Goal: Find specific page/section: Find specific page/section

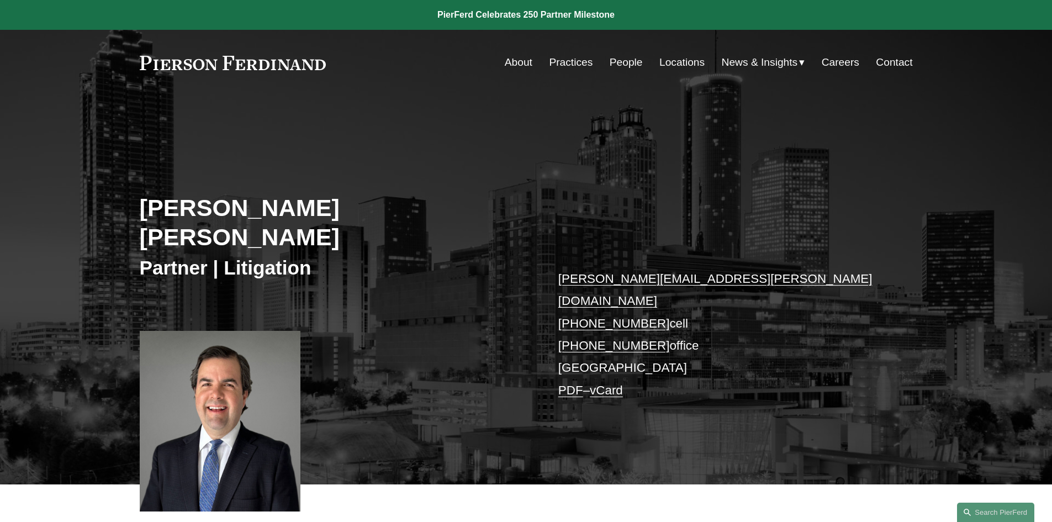
click at [509, 59] on link "About" at bounding box center [519, 62] width 28 height 21
click at [899, 62] on link "Contact" at bounding box center [894, 62] width 36 height 21
click at [683, 66] on link "Locations" at bounding box center [682, 62] width 45 height 21
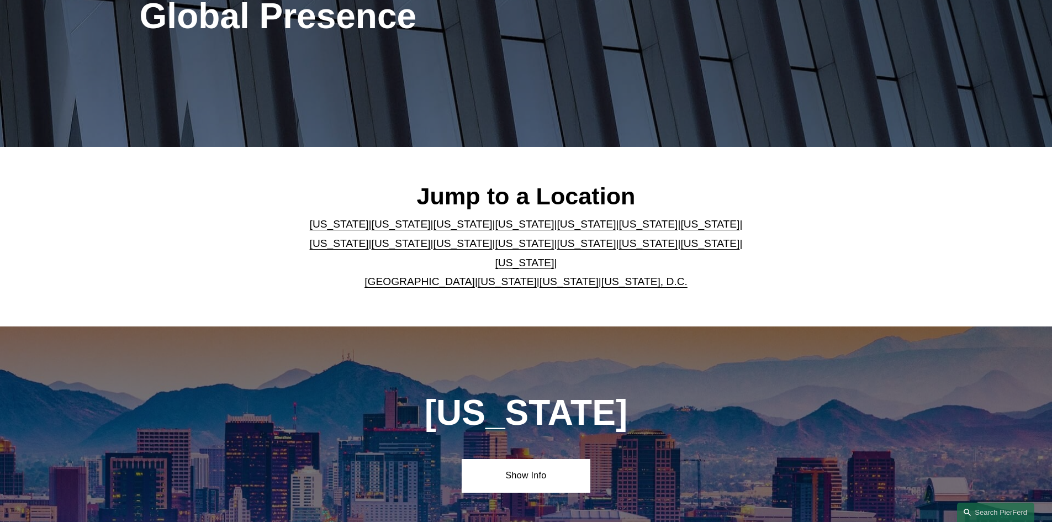
scroll to position [276, 0]
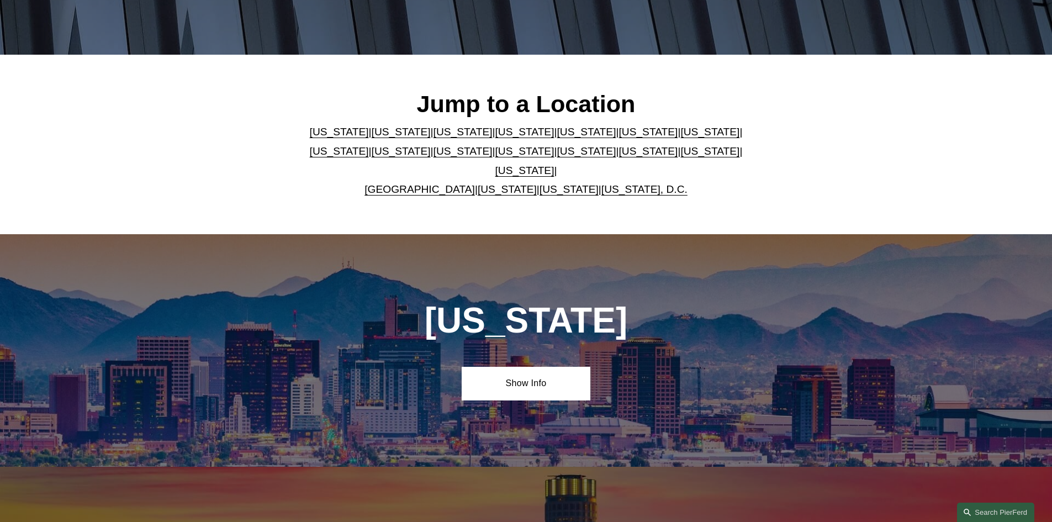
click at [619, 138] on link "[US_STATE]" at bounding box center [648, 132] width 59 height 12
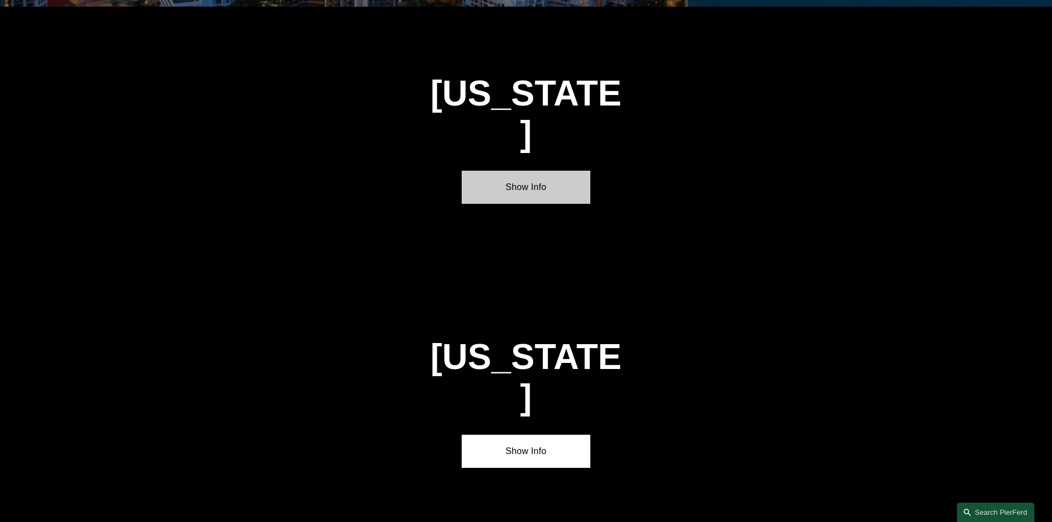
scroll to position [1668, 0]
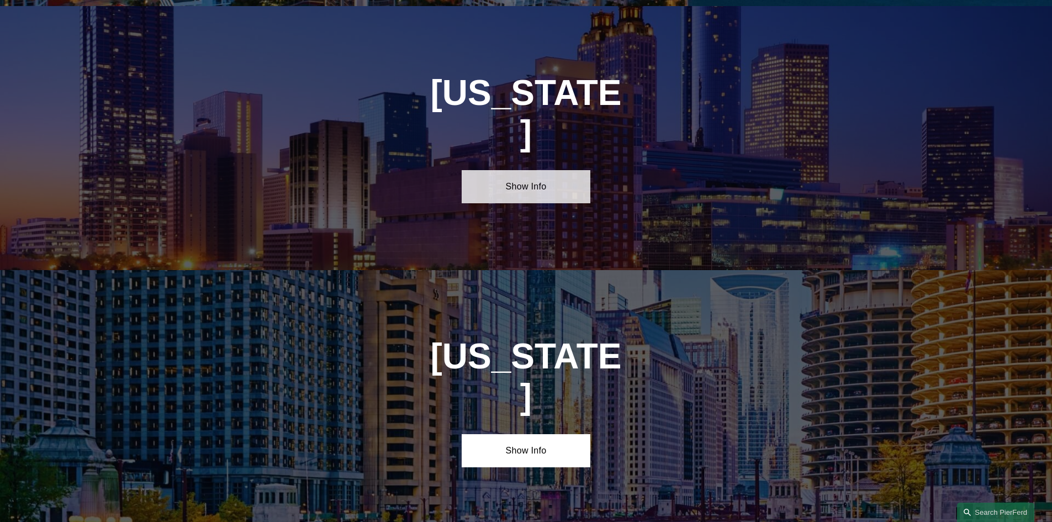
click at [519, 170] on link "Show Info" at bounding box center [526, 186] width 129 height 33
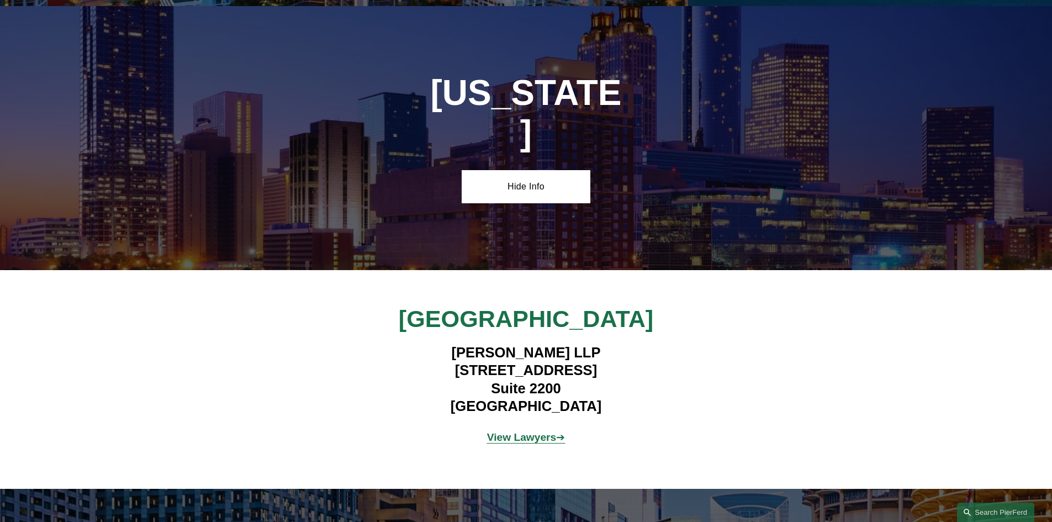
click at [528, 431] on strong "View Lawyers" at bounding box center [522, 437] width 70 height 12
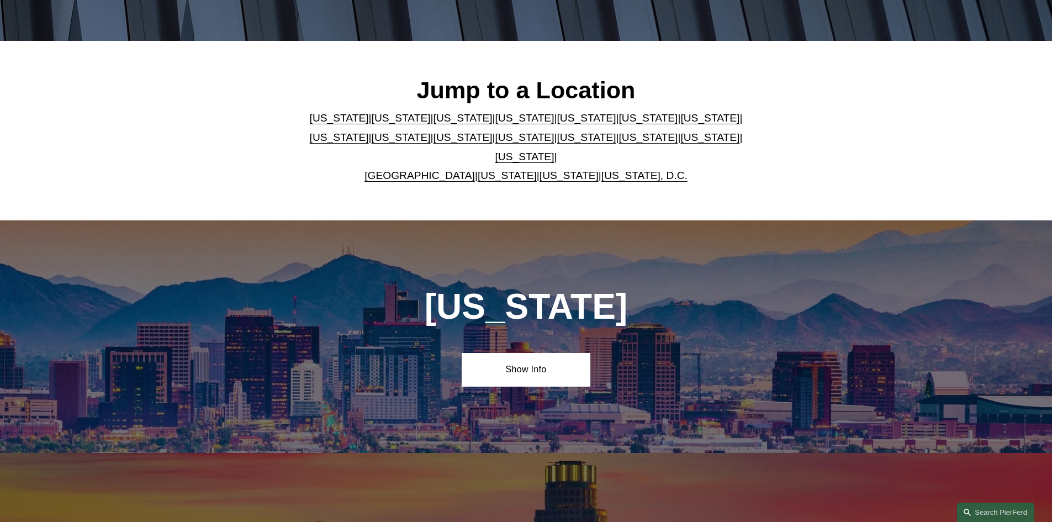
scroll to position [276, 0]
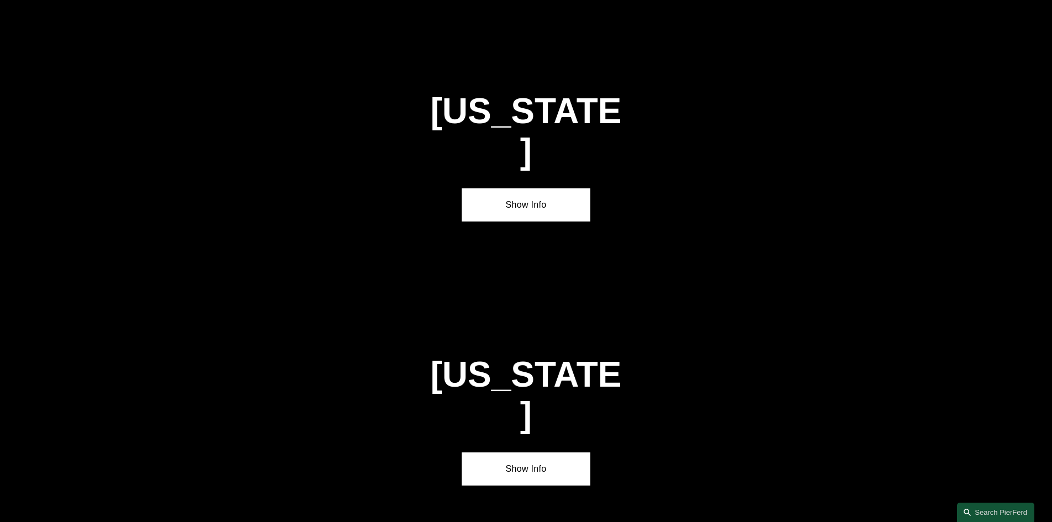
scroll to position [1667, 0]
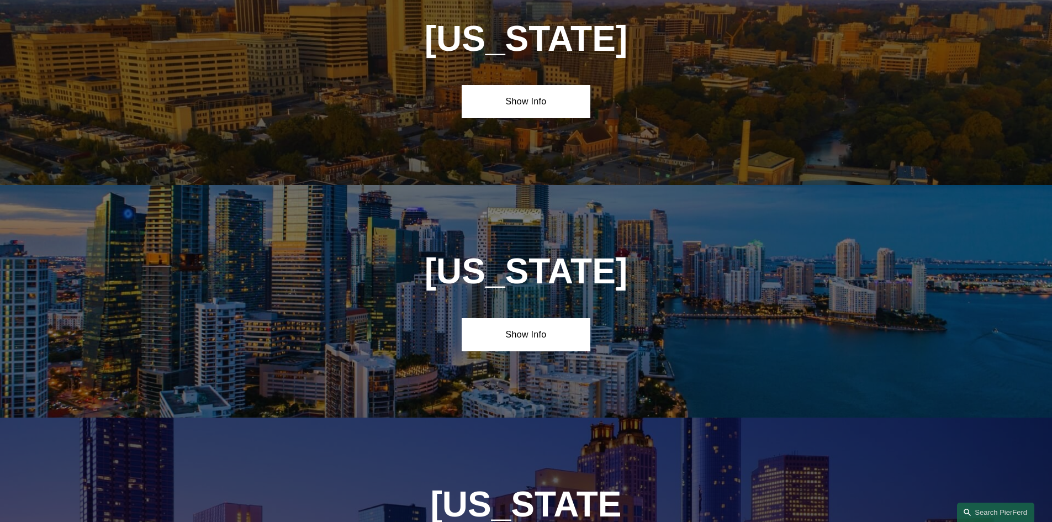
scroll to position [1326, 0]
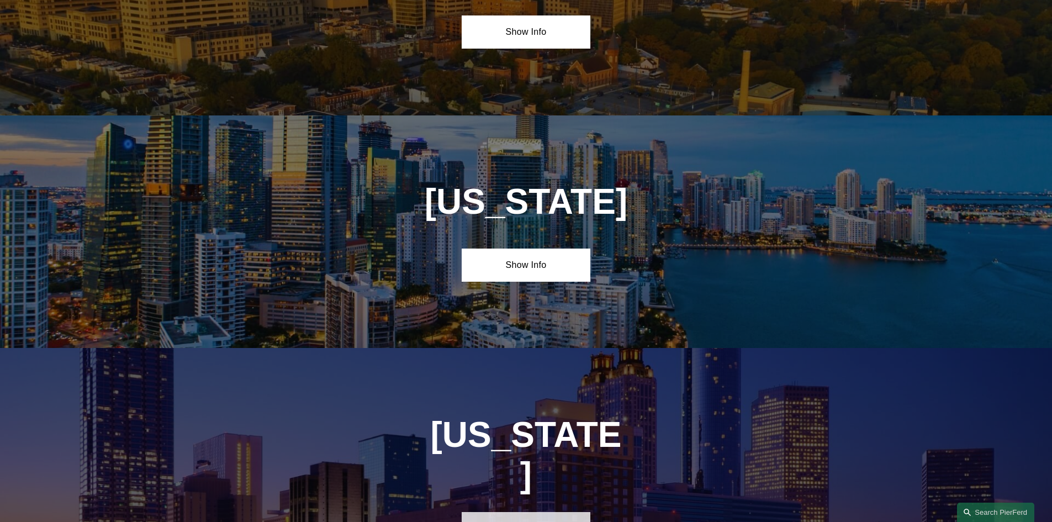
click at [520, 512] on link "Show Info" at bounding box center [526, 528] width 129 height 33
click at [525, 512] on link "Hide Info" at bounding box center [526, 528] width 129 height 33
click at [521, 512] on link "Show Info" at bounding box center [526, 528] width 129 height 33
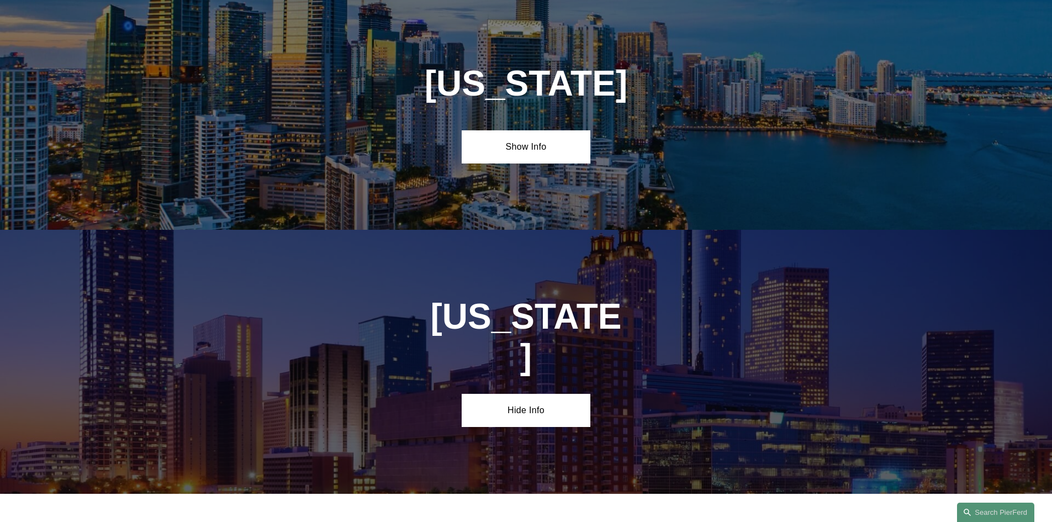
scroll to position [1602, 0]
